Goal: Transaction & Acquisition: Download file/media

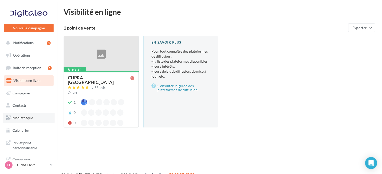
click at [30, 118] on span "Médiathèque" at bounding box center [23, 118] width 21 height 4
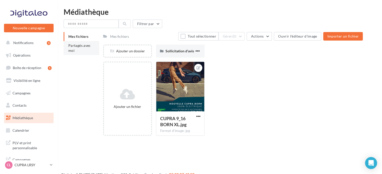
click at [70, 49] on span "Partagés avec moi" at bounding box center [79, 47] width 23 height 9
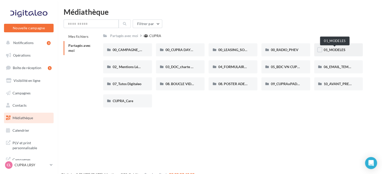
click at [333, 51] on span "01_MODELES" at bounding box center [335, 50] width 22 height 4
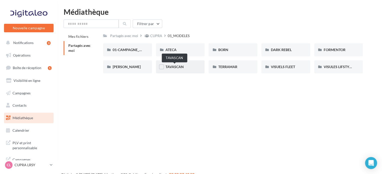
click at [178, 67] on span "TAVASCAN" at bounding box center [175, 67] width 18 height 4
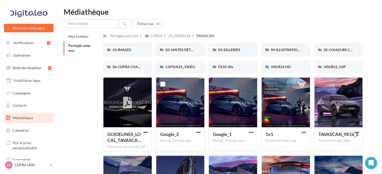
click at [185, 114] on div at bounding box center [180, 103] width 48 height 50
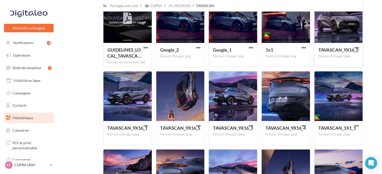
scroll to position [84, 0]
click at [200, 127] on button "button" at bounding box center [198, 126] width 6 height 5
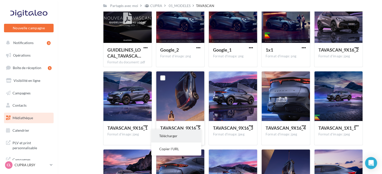
click at [182, 133] on button "Télécharger" at bounding box center [176, 136] width 50 height 13
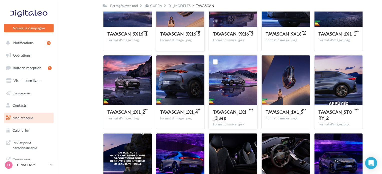
scroll to position [194, 0]
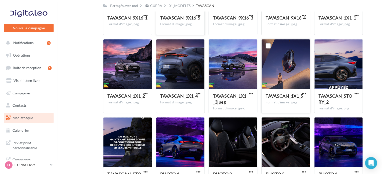
click at [306, 92] on button "button" at bounding box center [304, 94] width 6 height 5
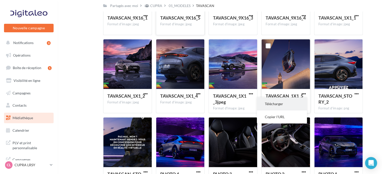
click at [277, 101] on button "Télécharger" at bounding box center [282, 103] width 50 height 13
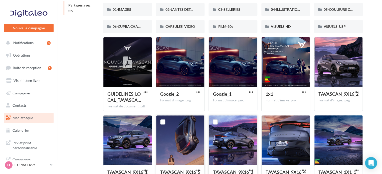
scroll to position [0, 0]
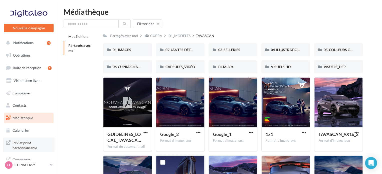
click at [22, 142] on span "PLV et print personnalisable" at bounding box center [32, 145] width 39 height 11
click at [27, 147] on span "PLV et print personnalisable" at bounding box center [32, 145] width 39 height 11
